Goal: Task Accomplishment & Management: Manage account settings

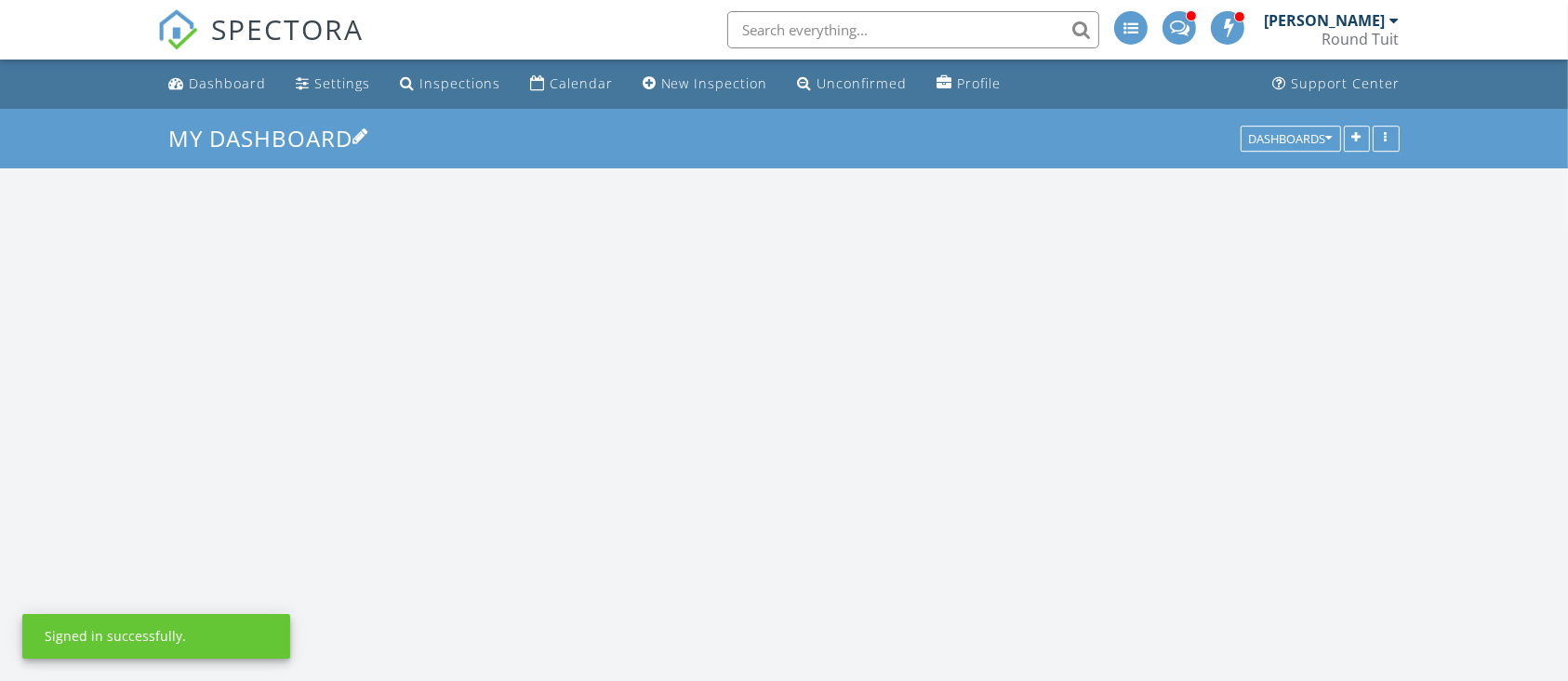
scroll to position [3079, 1606]
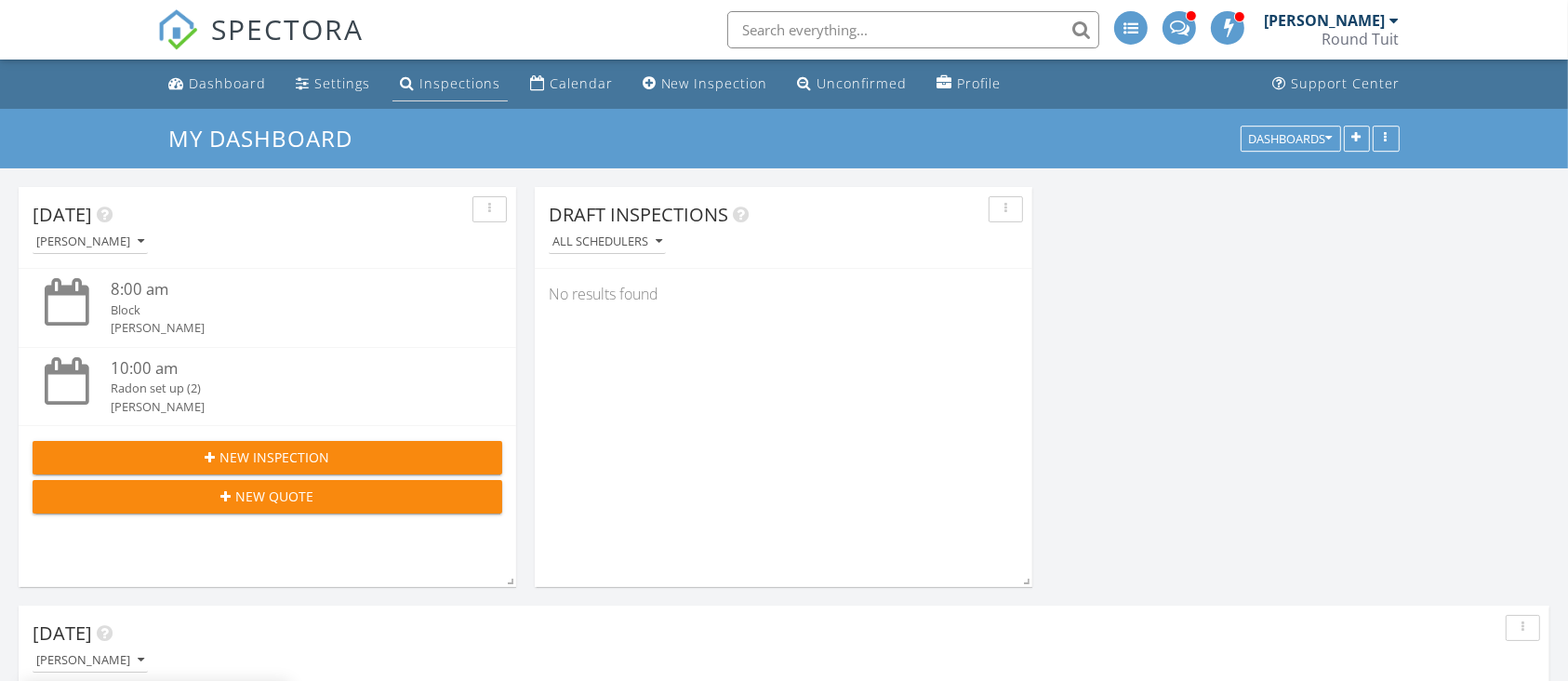
click at [469, 84] on div "Inspections" at bounding box center [459, 83] width 81 height 18
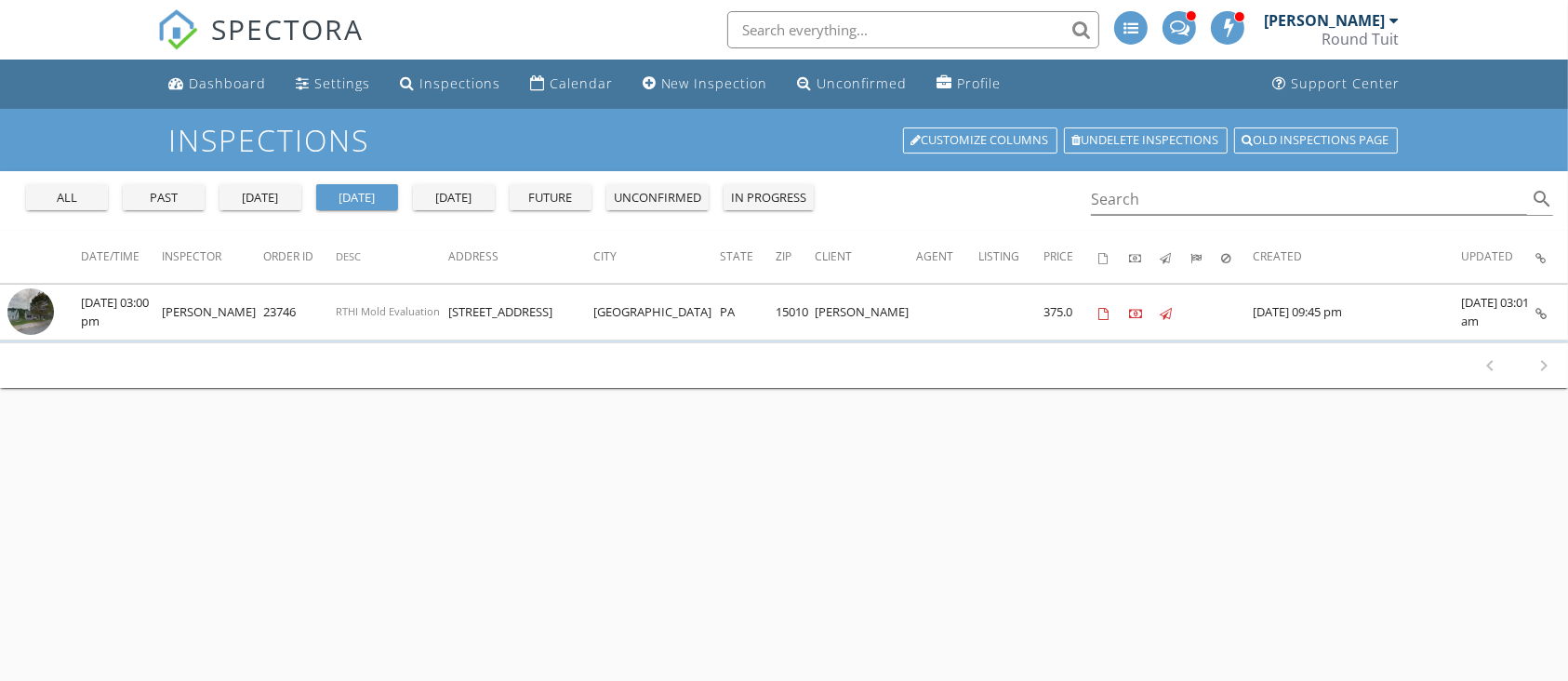
click at [144, 200] on div "past" at bounding box center [163, 198] width 67 height 18
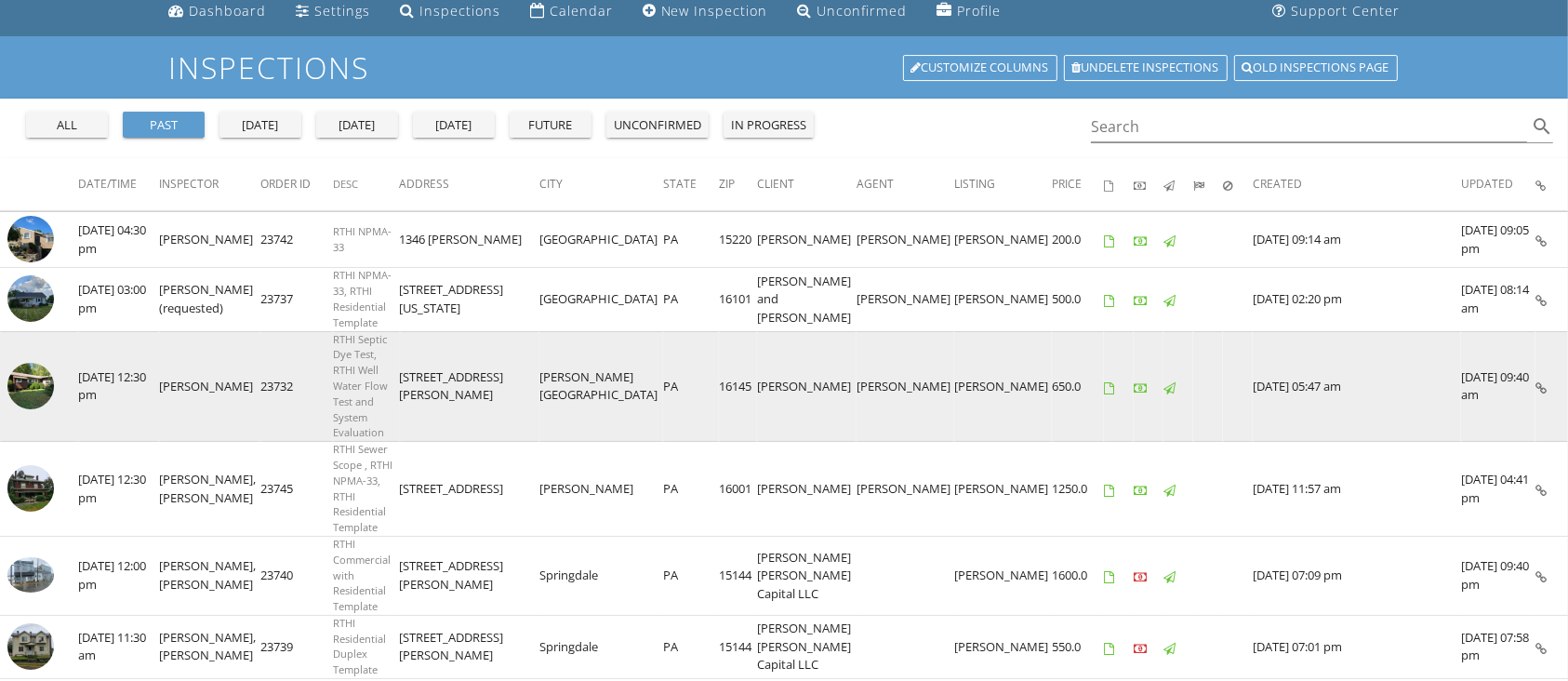
scroll to position [124, 0]
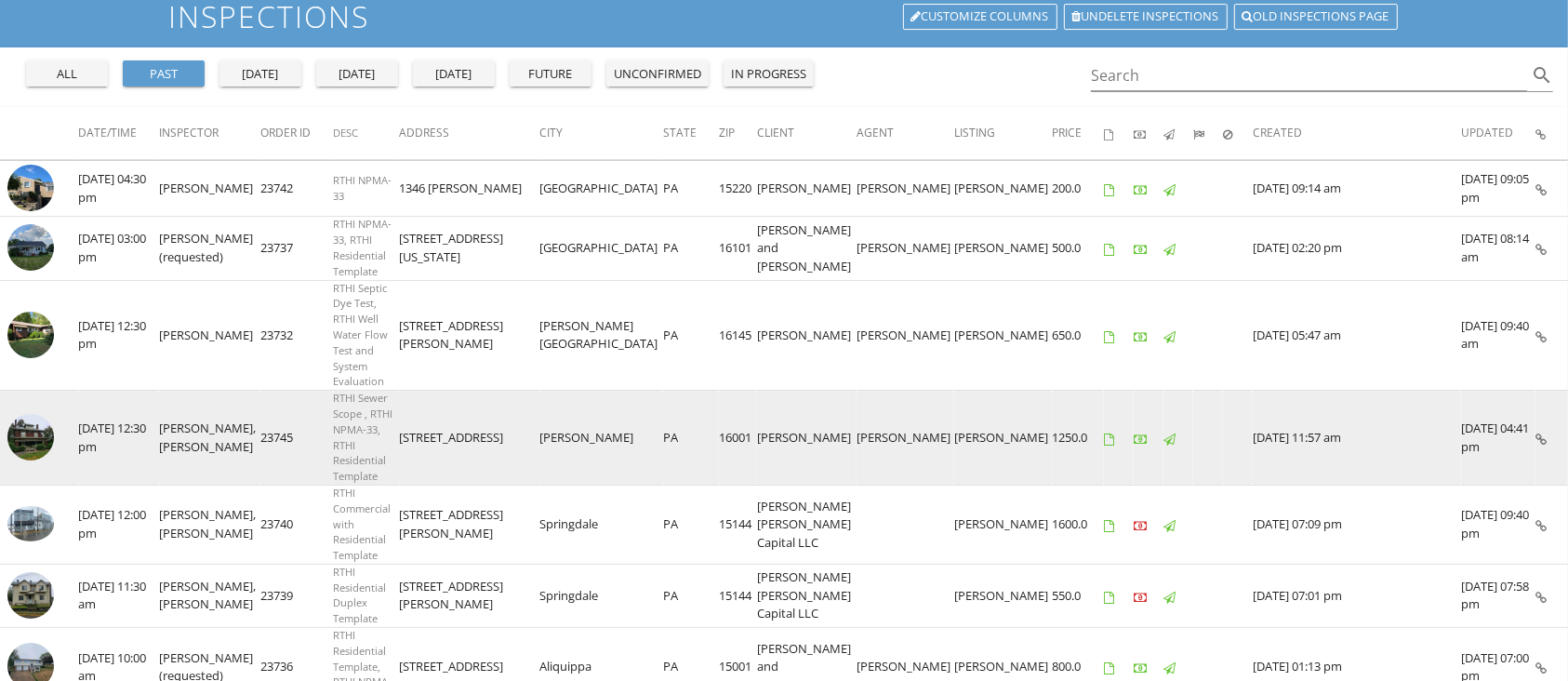
click at [49, 414] on img at bounding box center [31, 436] width 47 height 47
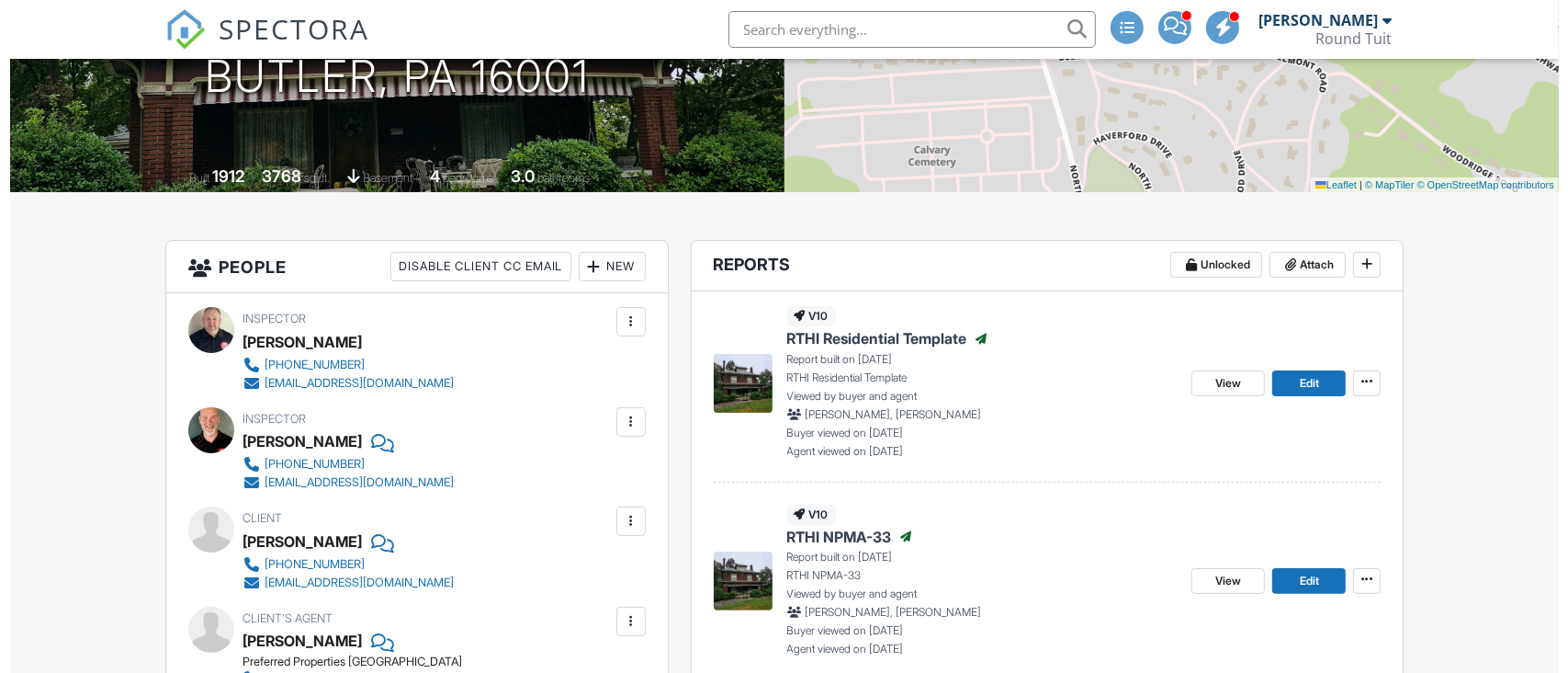
scroll to position [244, 0]
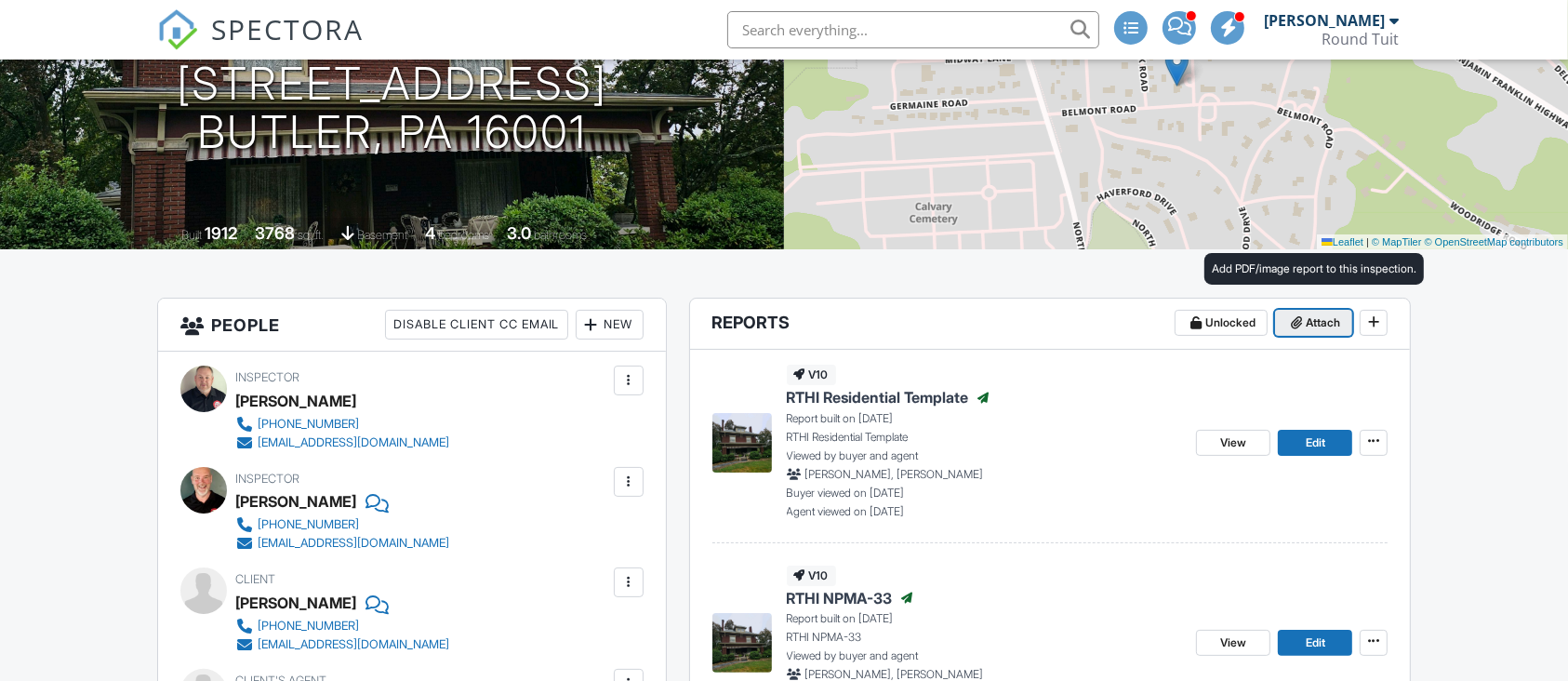
click at [1299, 316] on icon at bounding box center [1296, 323] width 11 height 13
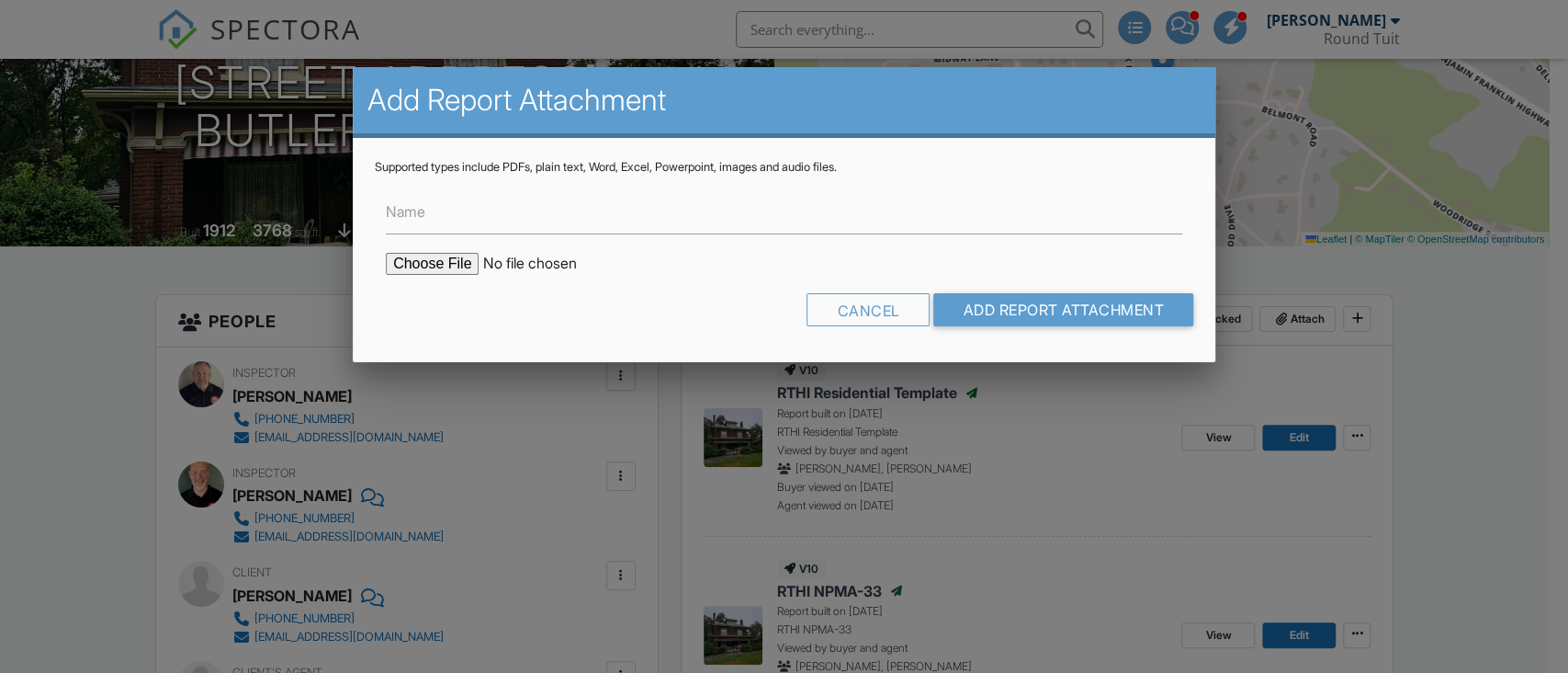
click at [421, 209] on label "Name" at bounding box center [406, 210] width 40 height 20
click at [421, 209] on input "Name" at bounding box center [784, 212] width 796 height 45
click at [411, 216] on input "Name" at bounding box center [784, 212] width 796 height 45
type input "Radon Test Results"
click at [431, 267] on input "file" at bounding box center [542, 263] width 312 height 22
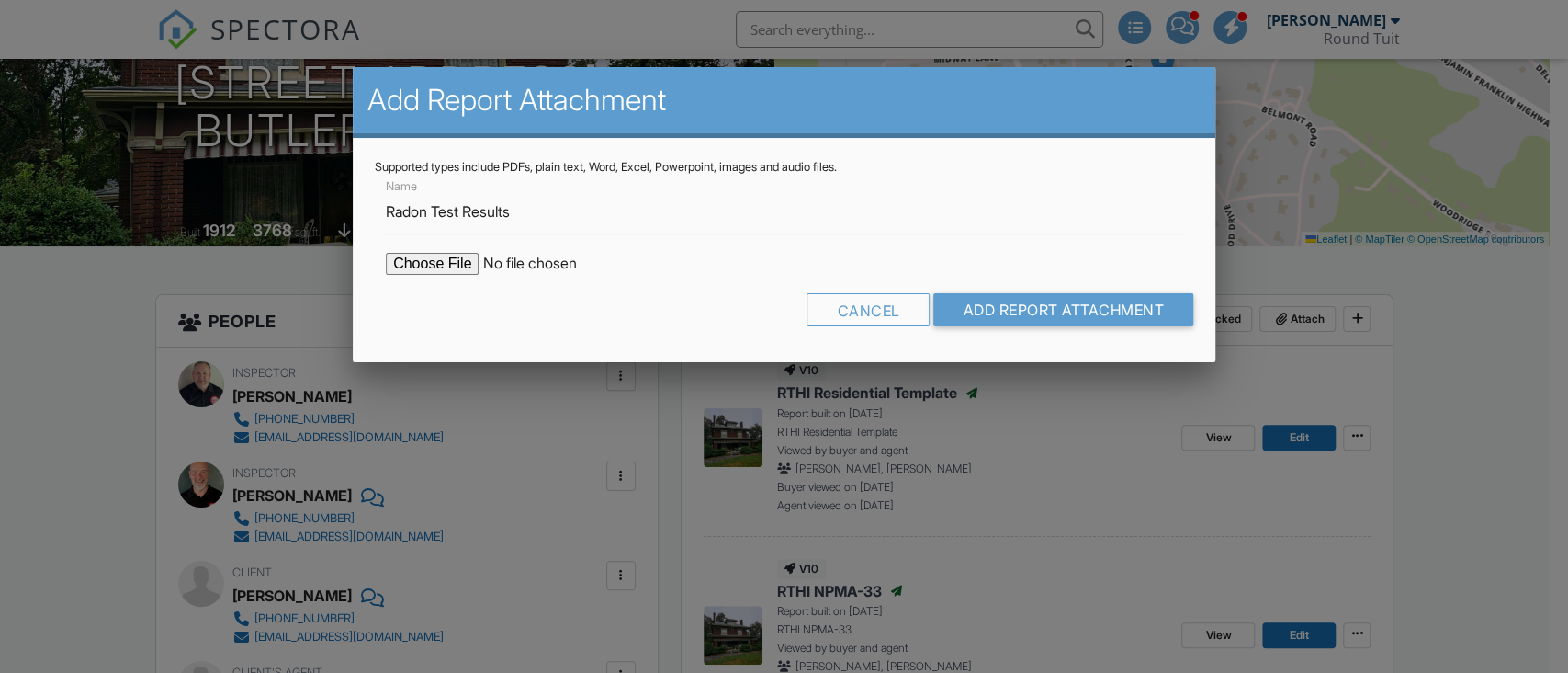
click at [409, 263] on input "file" at bounding box center [542, 263] width 312 height 22
type input "C:\fakepath\Maria Lindblum-223_Belmont_Rd_202509281123.pdf"
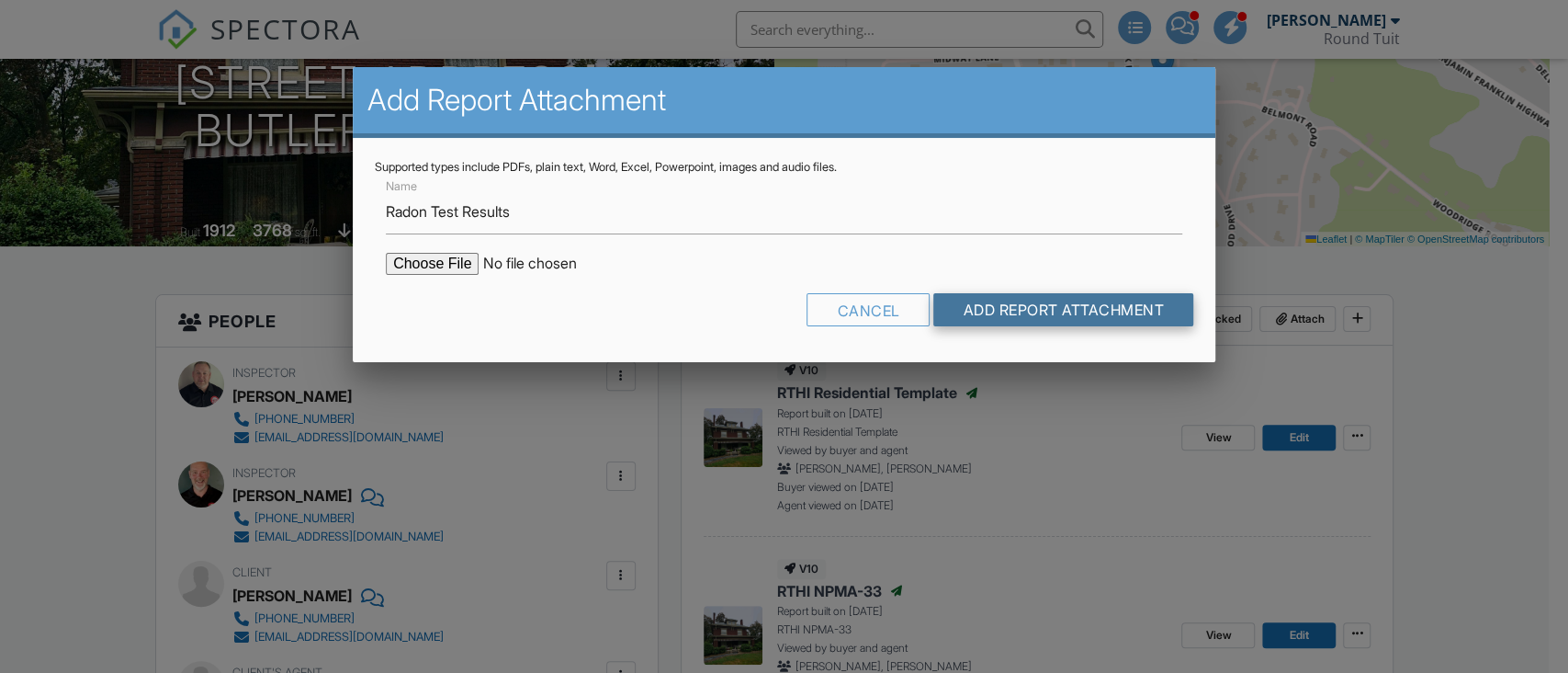
click at [1052, 297] on input "Add Report Attachment" at bounding box center [1063, 310] width 260 height 33
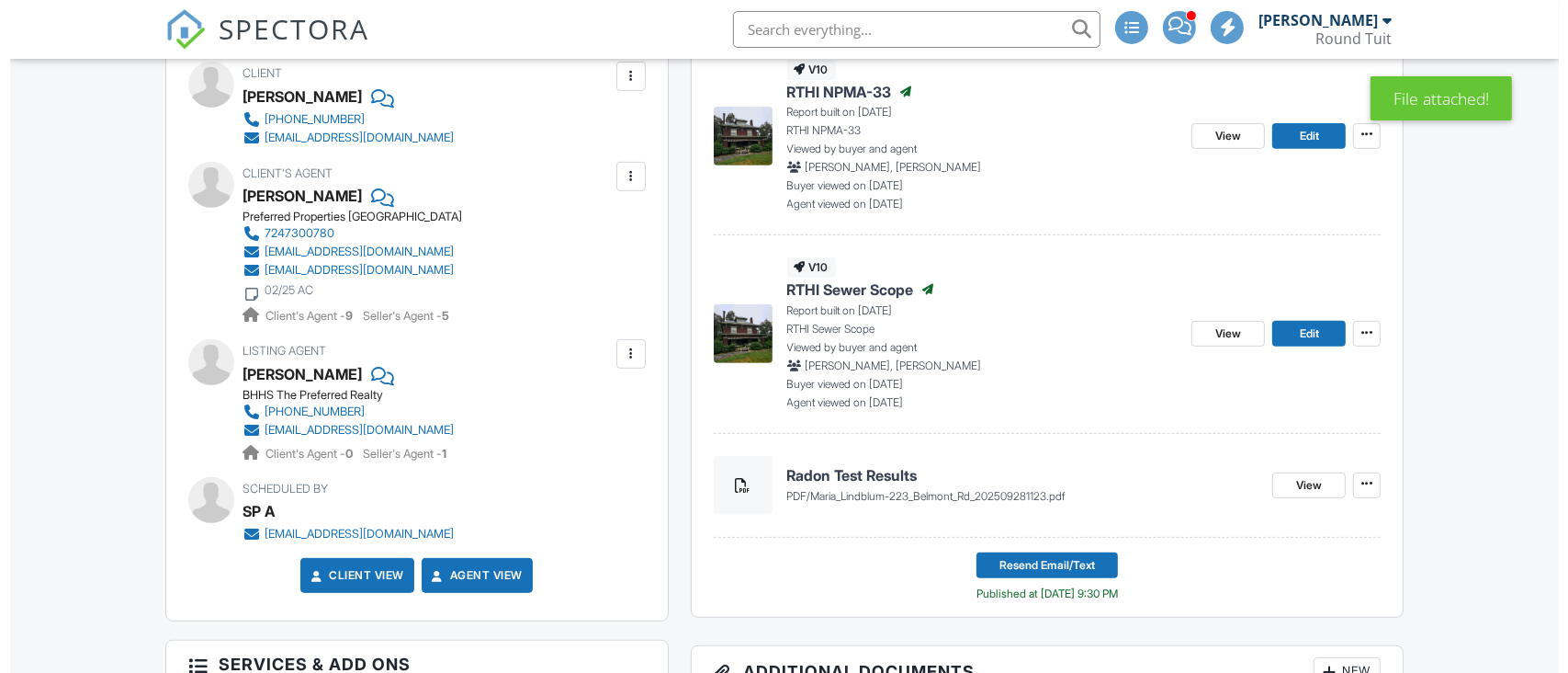
scroll to position [735, 0]
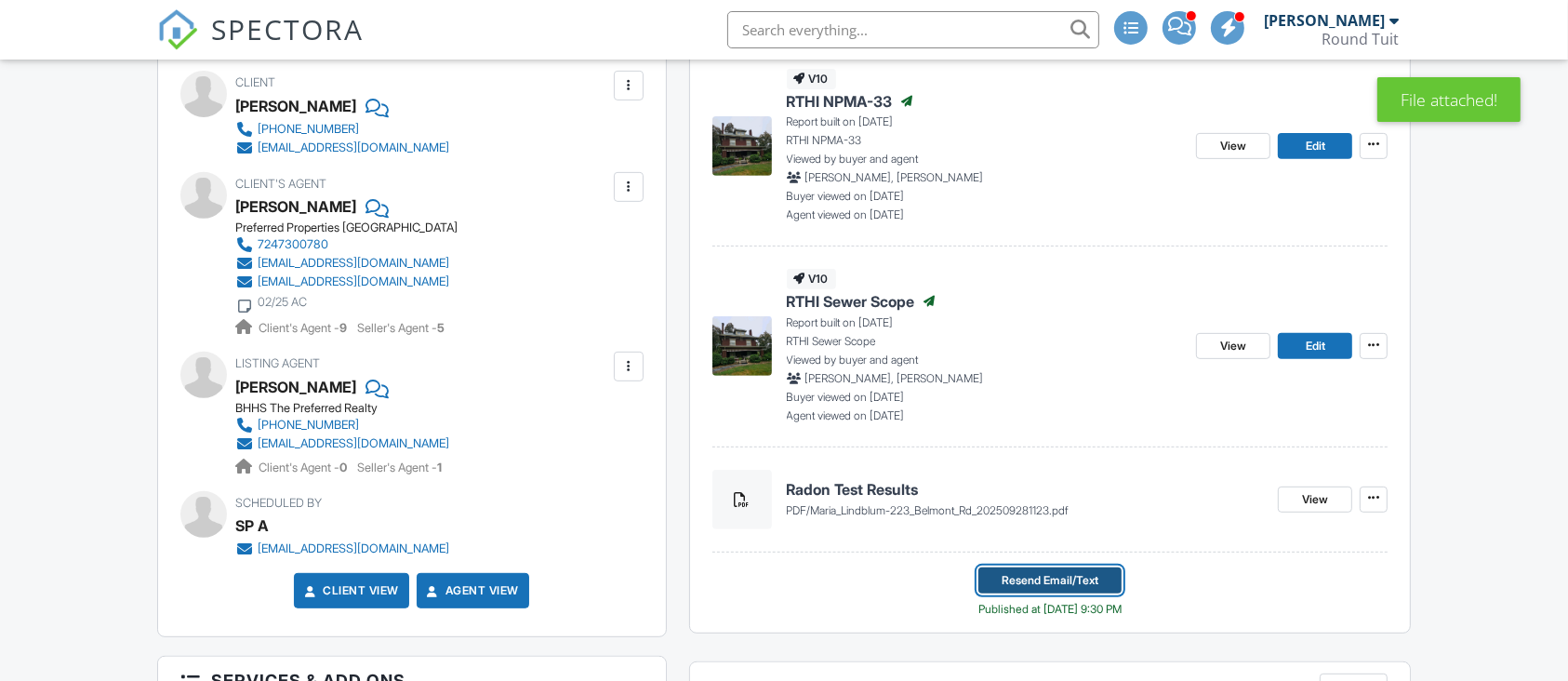
click at [1067, 581] on span "Resend Email/Text" at bounding box center [1049, 580] width 96 height 18
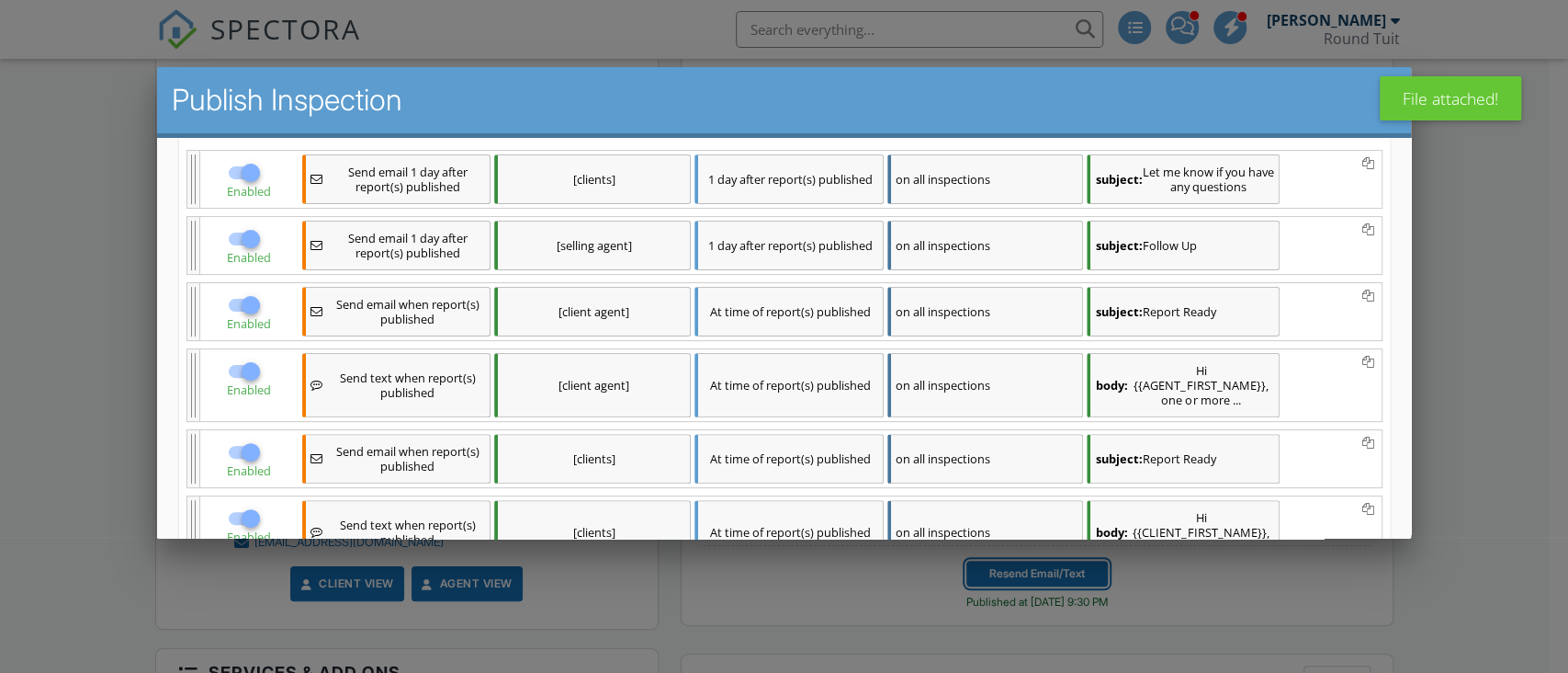
scroll to position [367, 0]
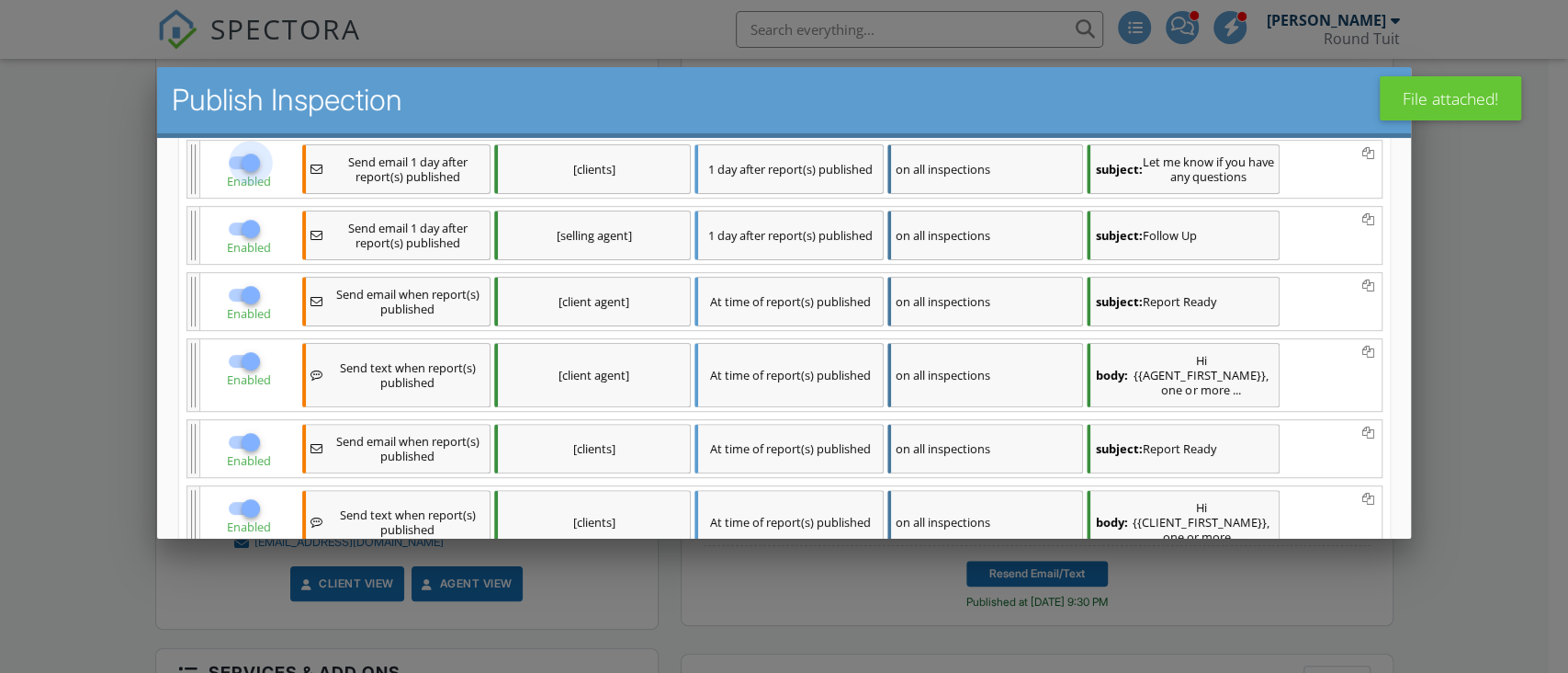
click at [242, 161] on div at bounding box center [249, 162] width 31 height 31
checkbox input "false"
click at [249, 230] on div at bounding box center [249, 228] width 31 height 31
checkbox input "false"
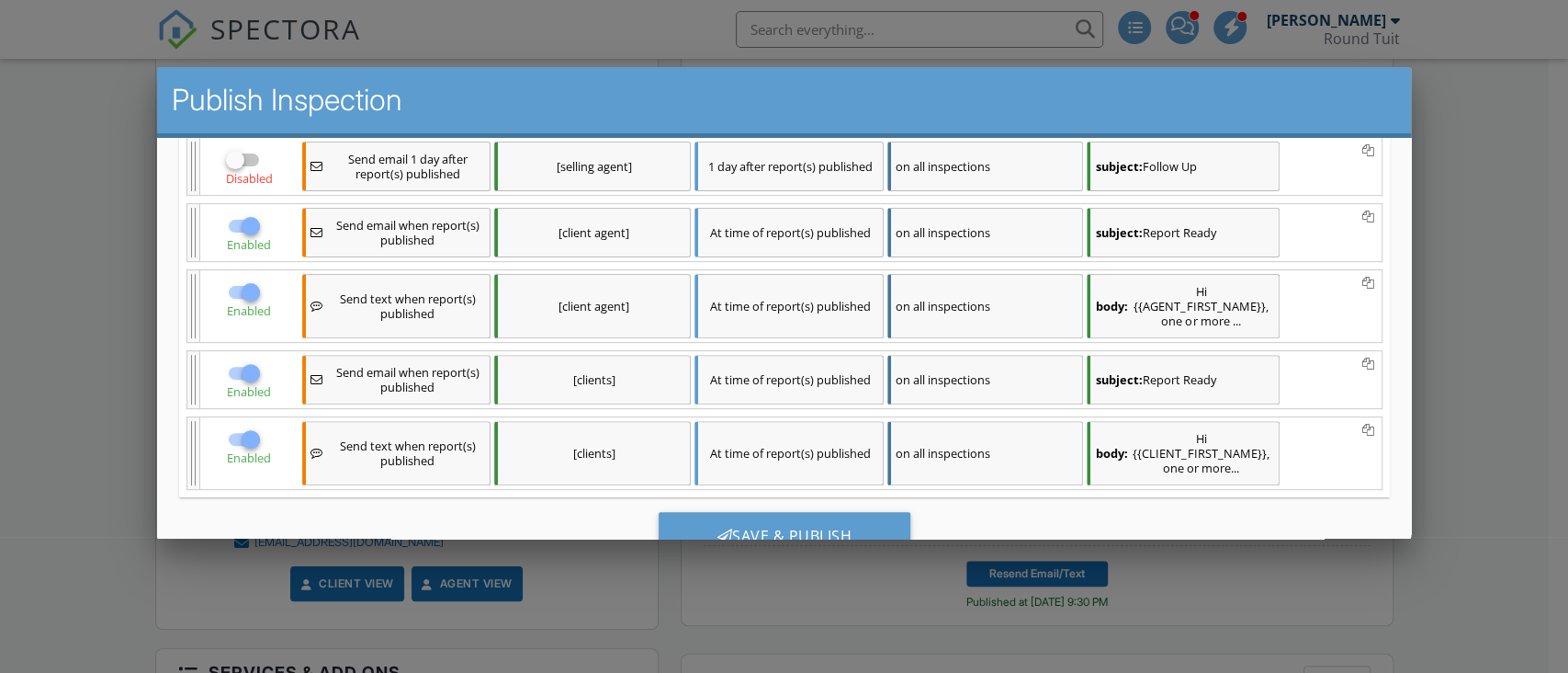
scroll to position [490, 0]
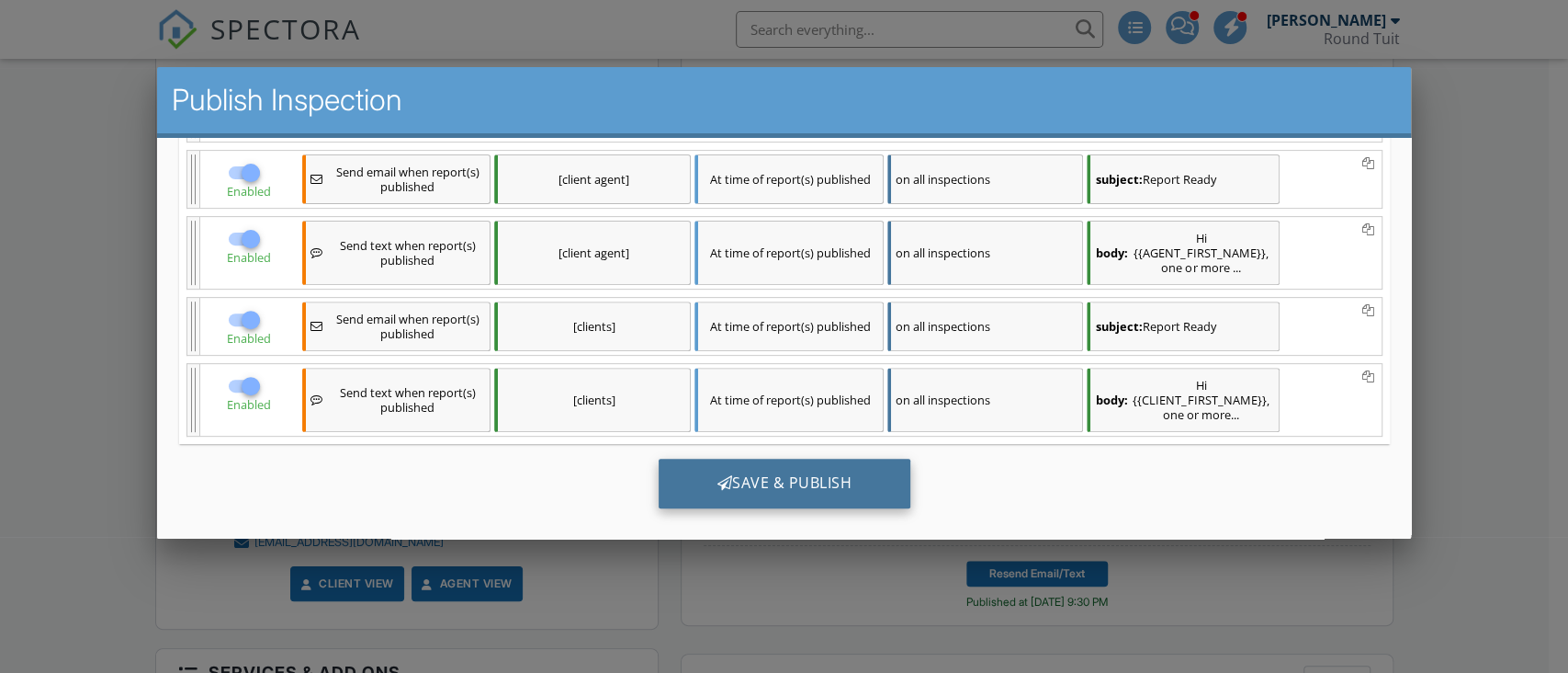
click at [752, 480] on div "Save & Publish" at bounding box center [784, 483] width 253 height 50
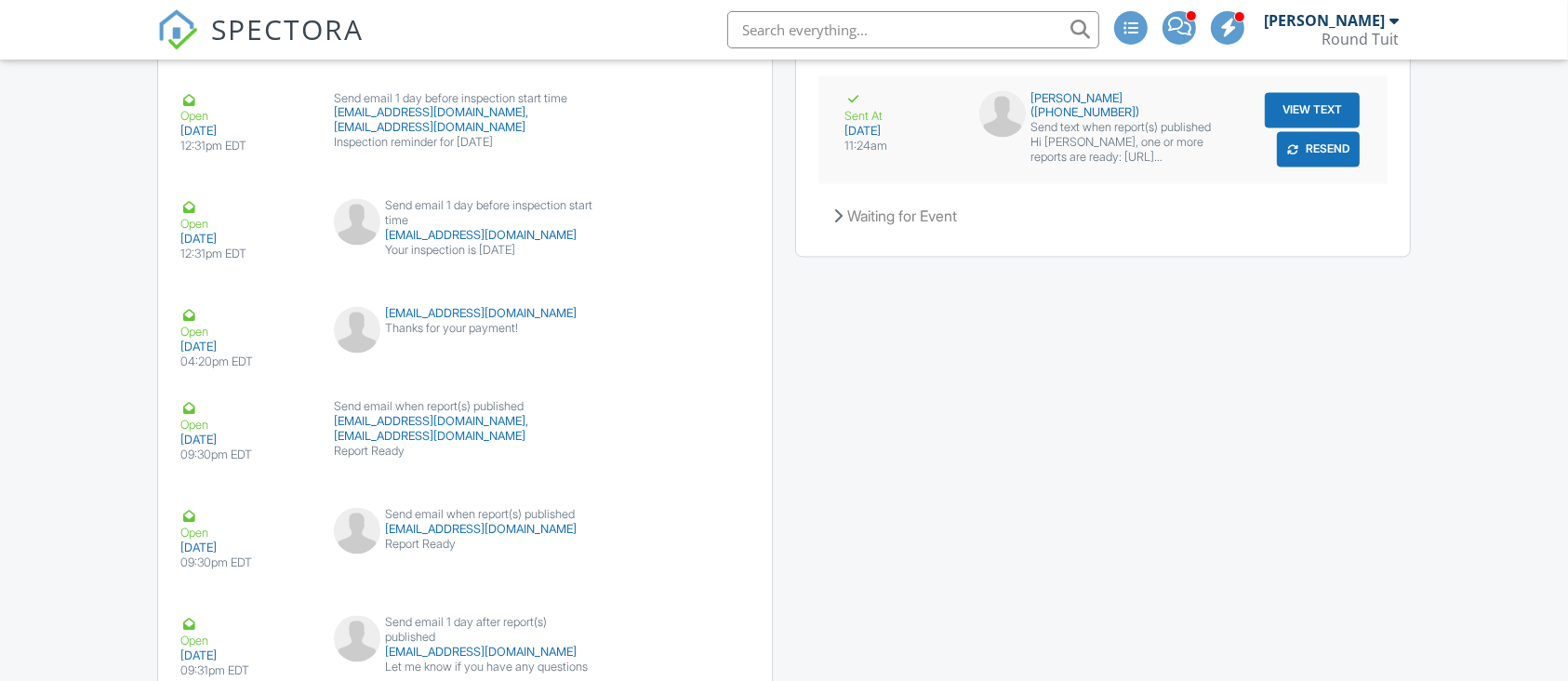
scroll to position [3984, 0]
